Goal: Information Seeking & Learning: Learn about a topic

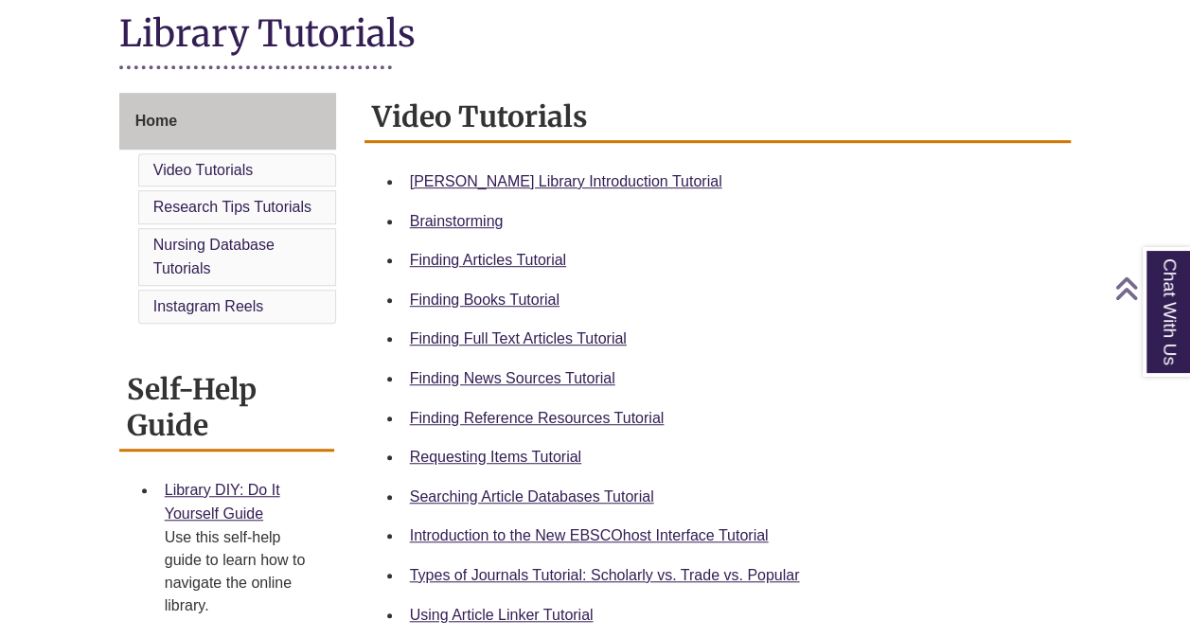
scroll to position [480, 0]
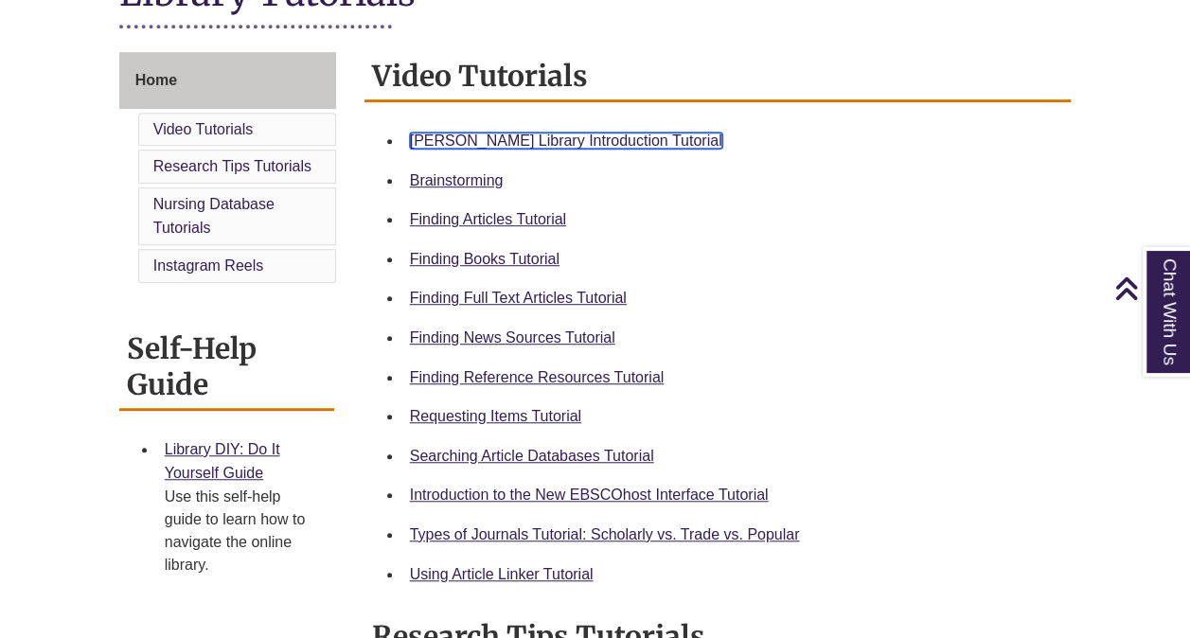
click at [594, 142] on link "Berntsen Library Introduction Tutorial" at bounding box center [566, 141] width 312 height 16
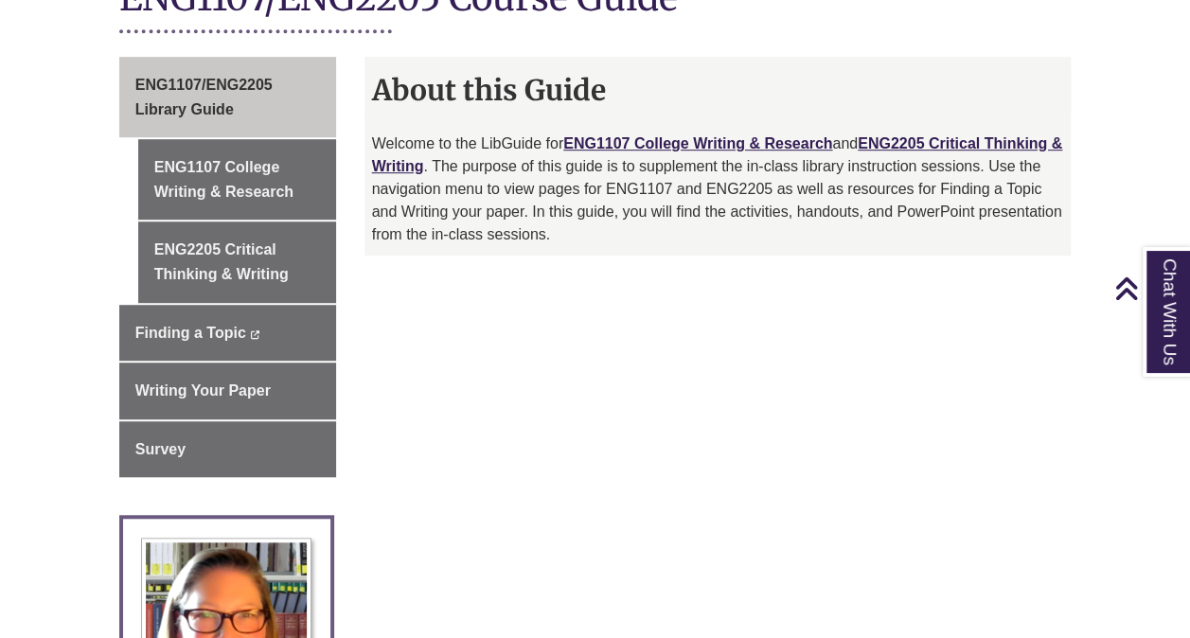
scroll to position [500, 0]
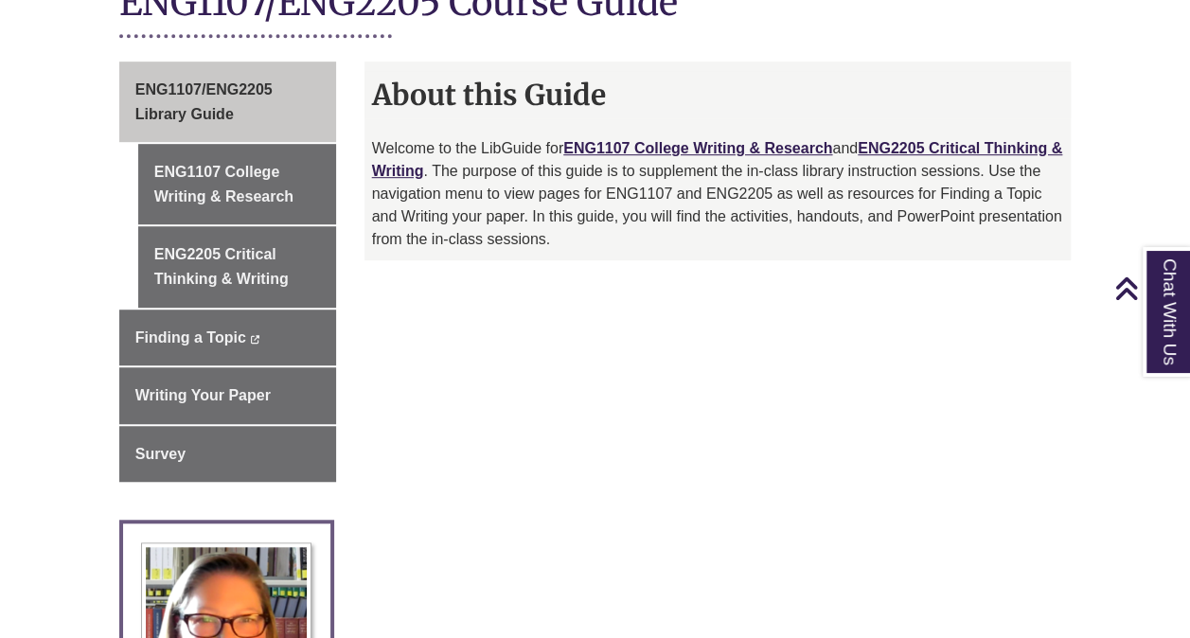
scroll to position [500, 0]
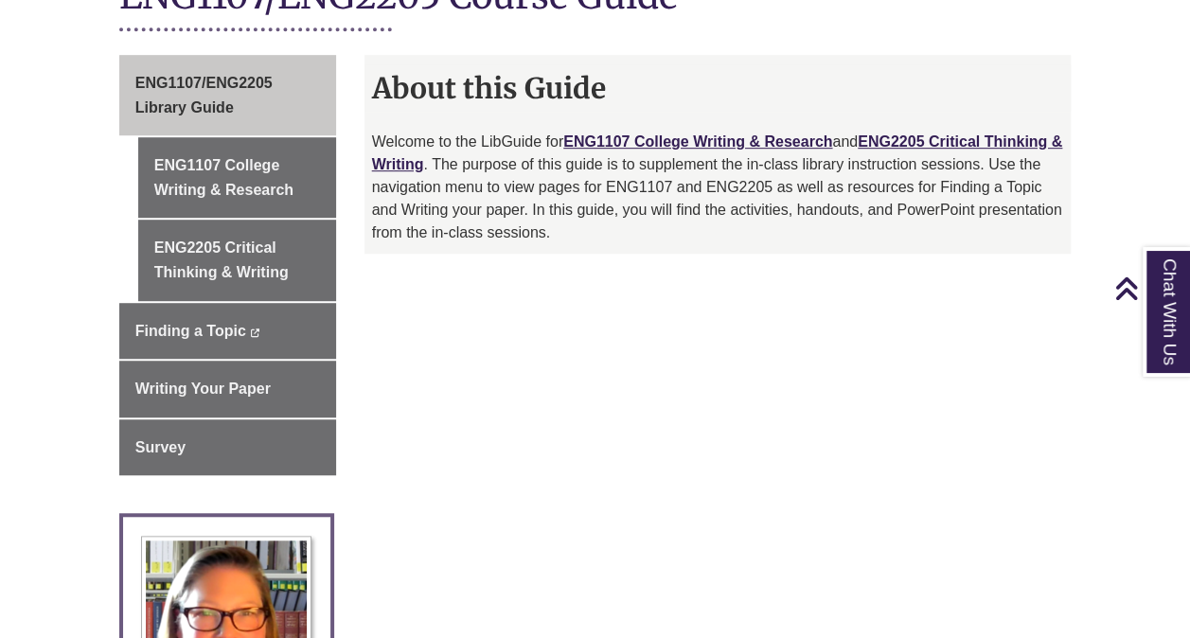
click at [729, 396] on div "ENG1107/ENG2205 Library Guide ENG1107 College Writing & Research ENG2205 Critic…" at bounding box center [595, 579] width 981 height 1049
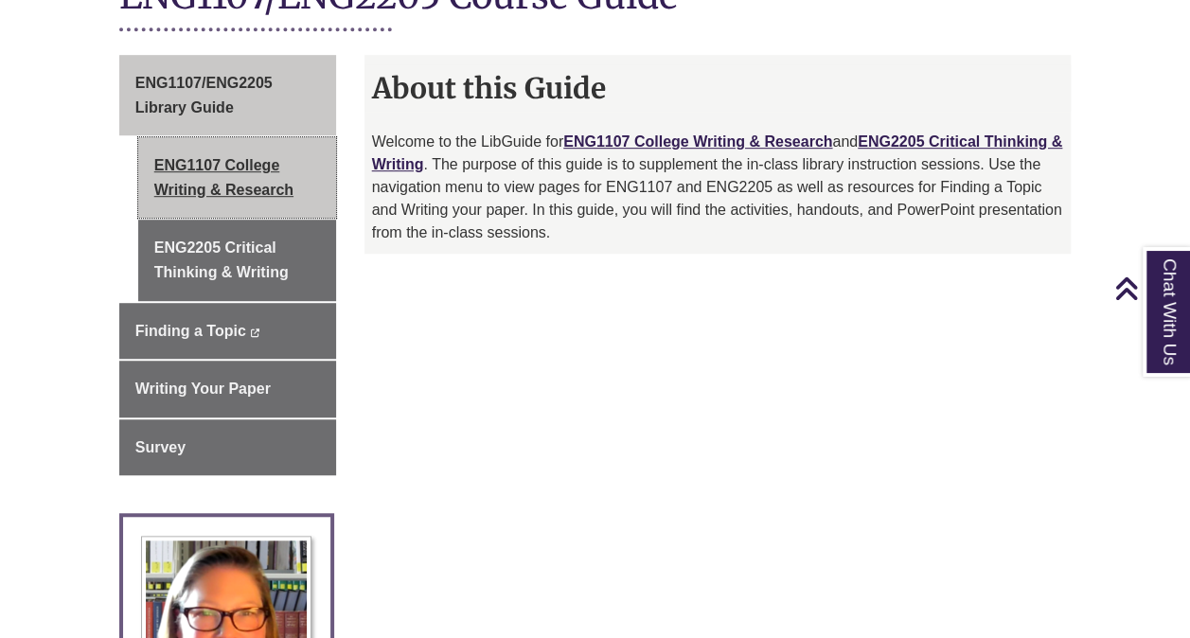
click at [224, 139] on link "ENG1107 College Writing & Research" at bounding box center [237, 177] width 198 height 80
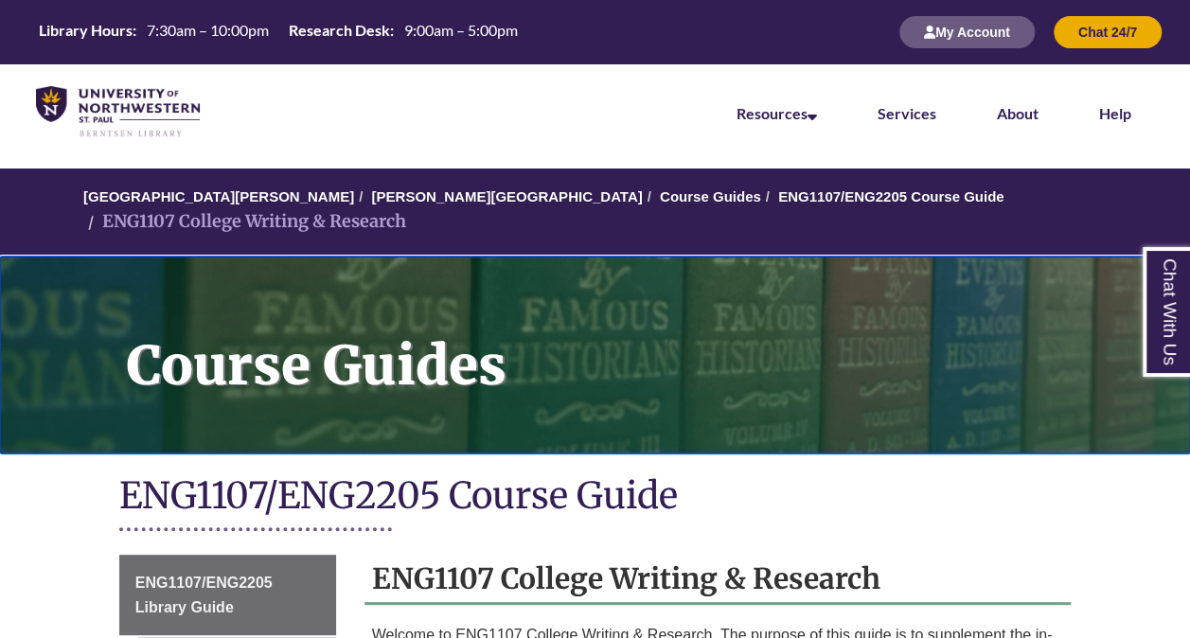
click at [595, 295] on h1 "Course Guides" at bounding box center [648, 343] width 1084 height 172
click at [466, 261] on h1 "Course Guides" at bounding box center [648, 343] width 1084 height 172
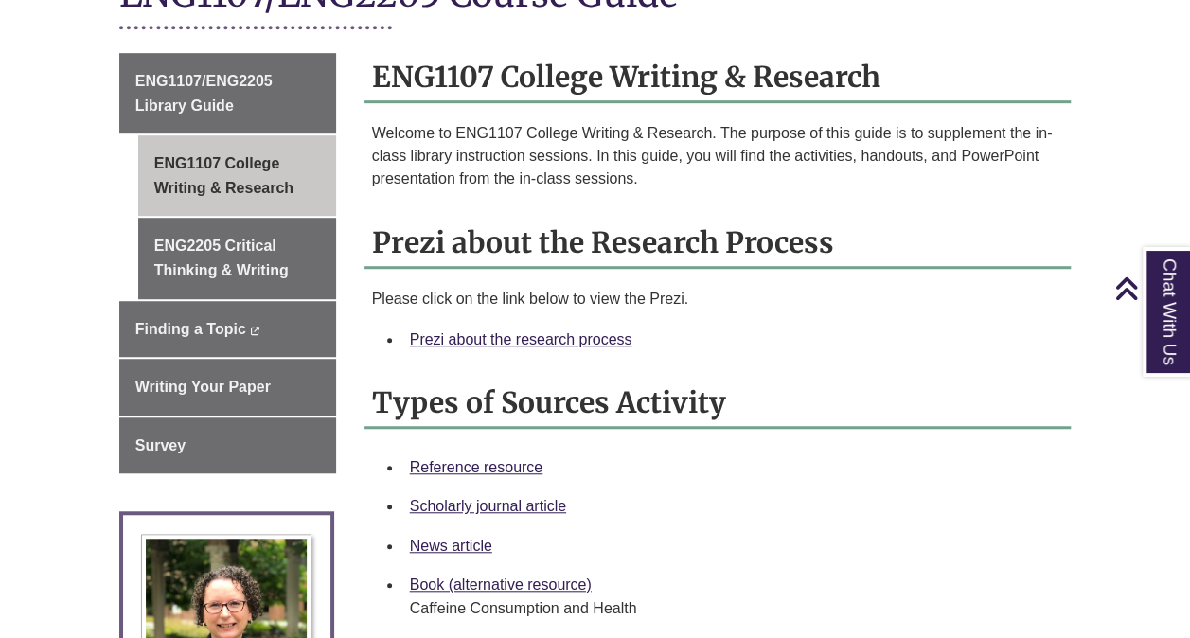
scroll to position [498, 0]
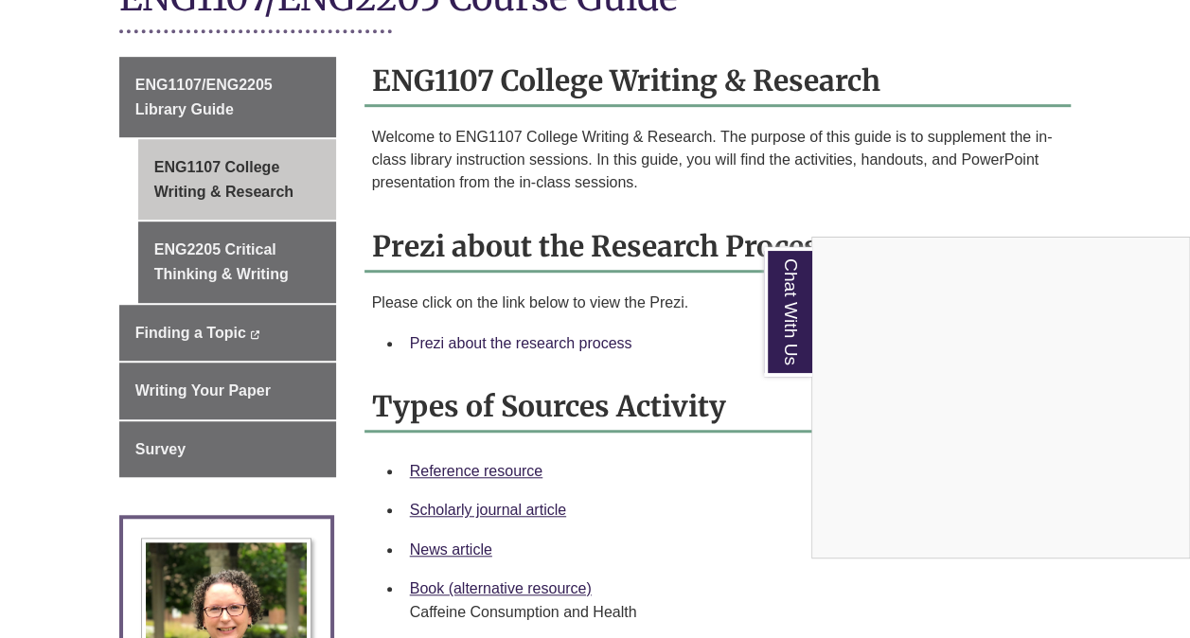
click at [596, 324] on div "Chat With Us" at bounding box center [595, 319] width 1190 height 638
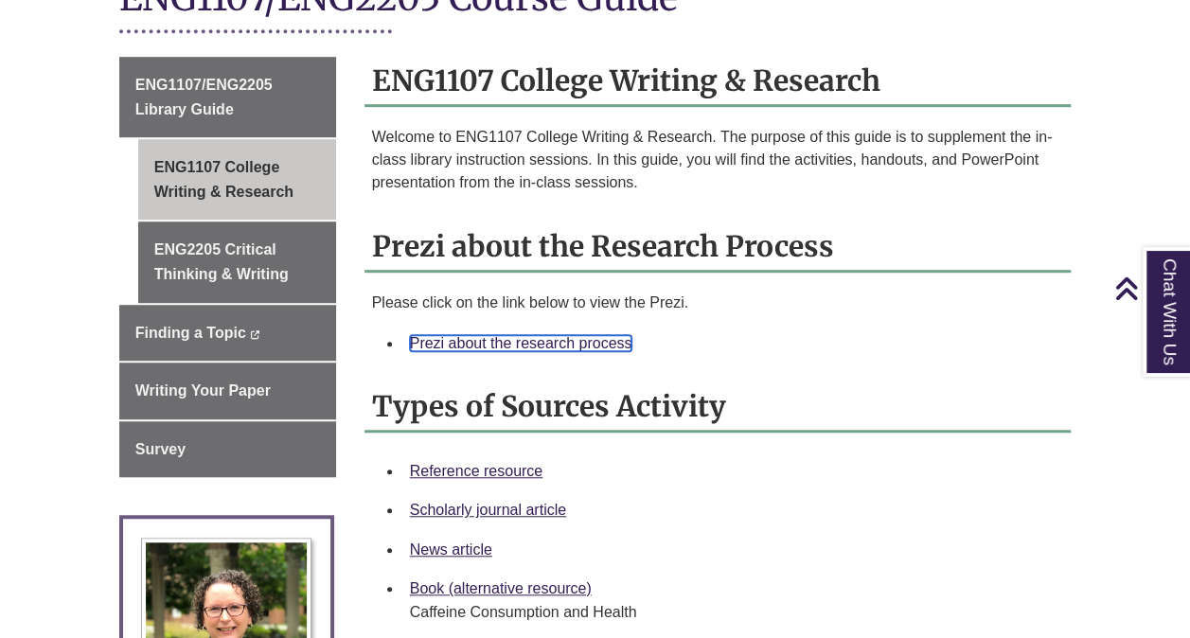
click at [542, 335] on link "Prezi about the research process" at bounding box center [521, 343] width 223 height 16
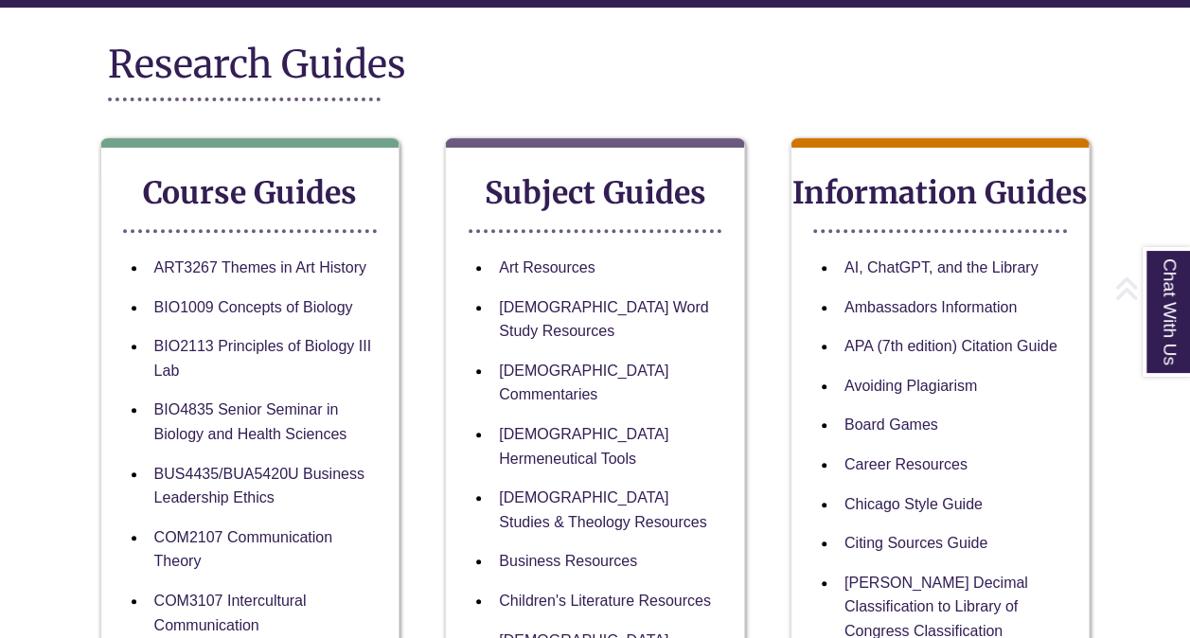
scroll to position [227, 0]
